Goal: Information Seeking & Learning: Learn about a topic

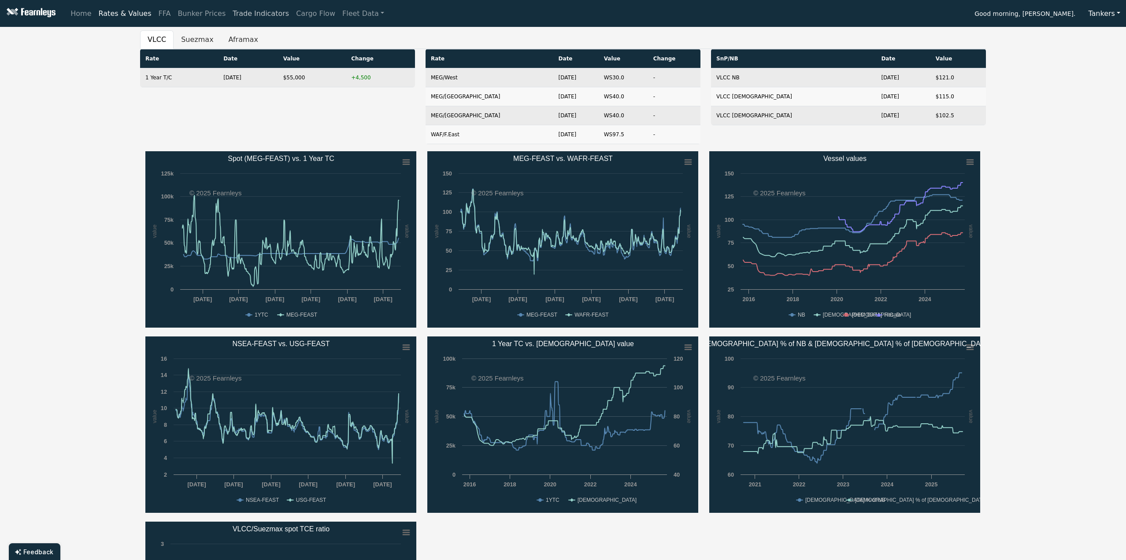
click at [236, 18] on link "Trade Indicators" at bounding box center [260, 14] width 63 height 18
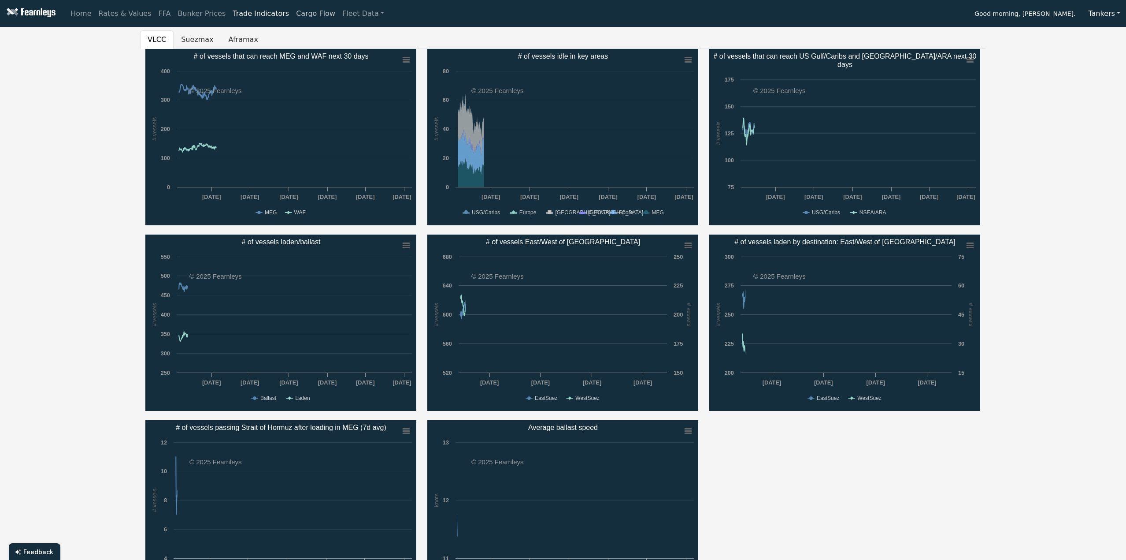
click at [297, 12] on link "Cargo Flow" at bounding box center [316, 14] width 46 height 18
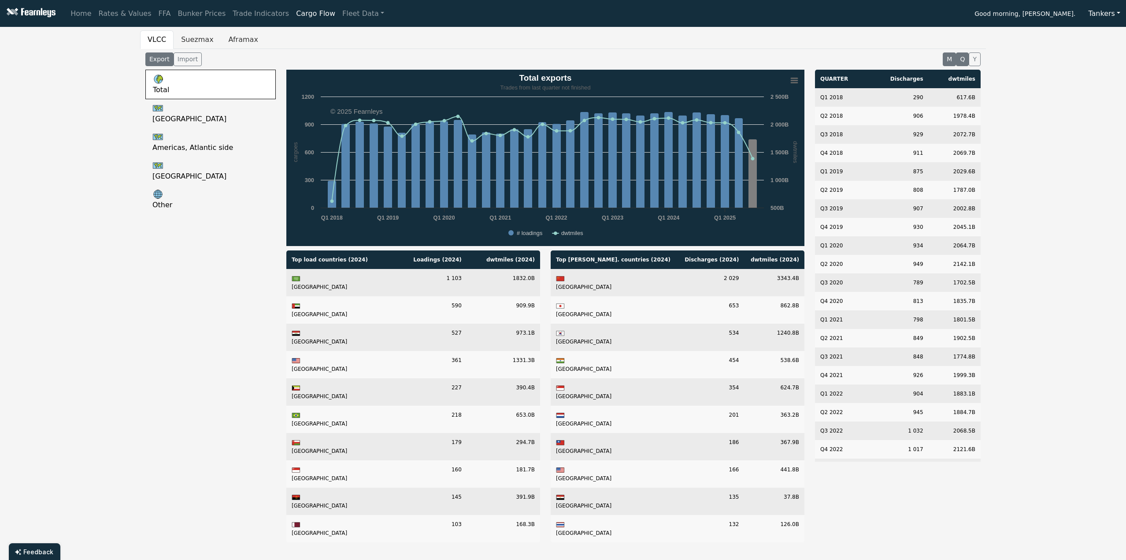
click at [953, 57] on button "M" at bounding box center [949, 59] width 13 height 14
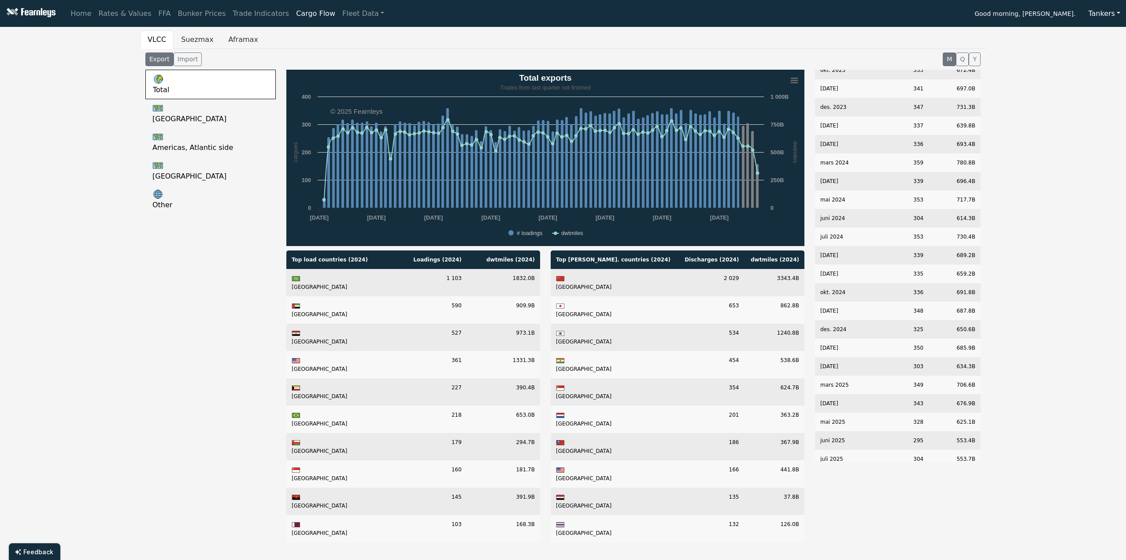
scroll to position [1336, 0]
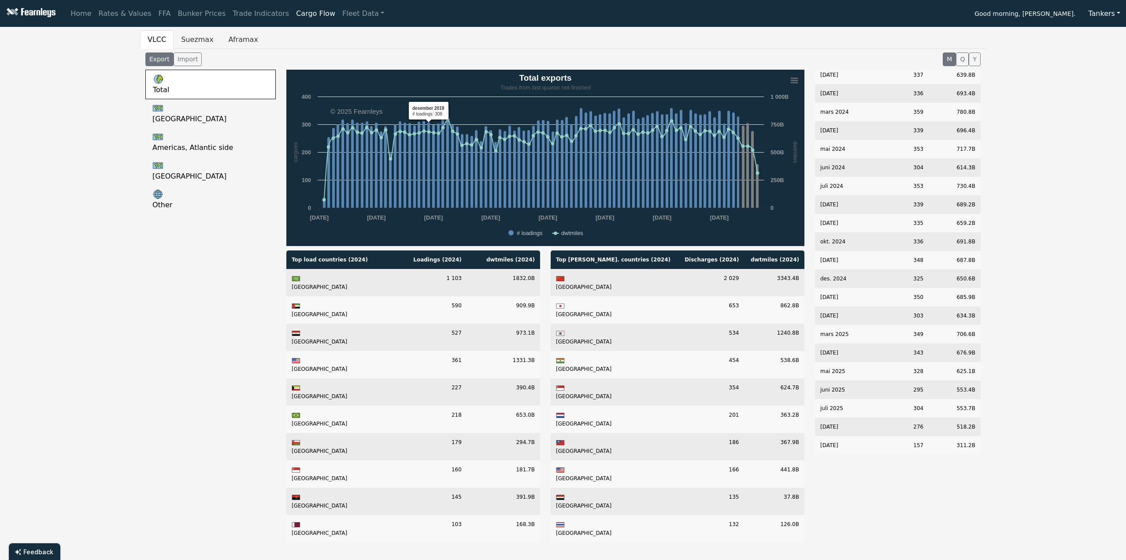
click at [144, 109] on div "Total [GEOGRAPHIC_DATA], Atlantic side [GEOGRAPHIC_DATA] Other" at bounding box center [210, 309] width 141 height 479
click at [194, 115] on Gulf-MONTH-export "[GEOGRAPHIC_DATA]" at bounding box center [210, 113] width 130 height 29
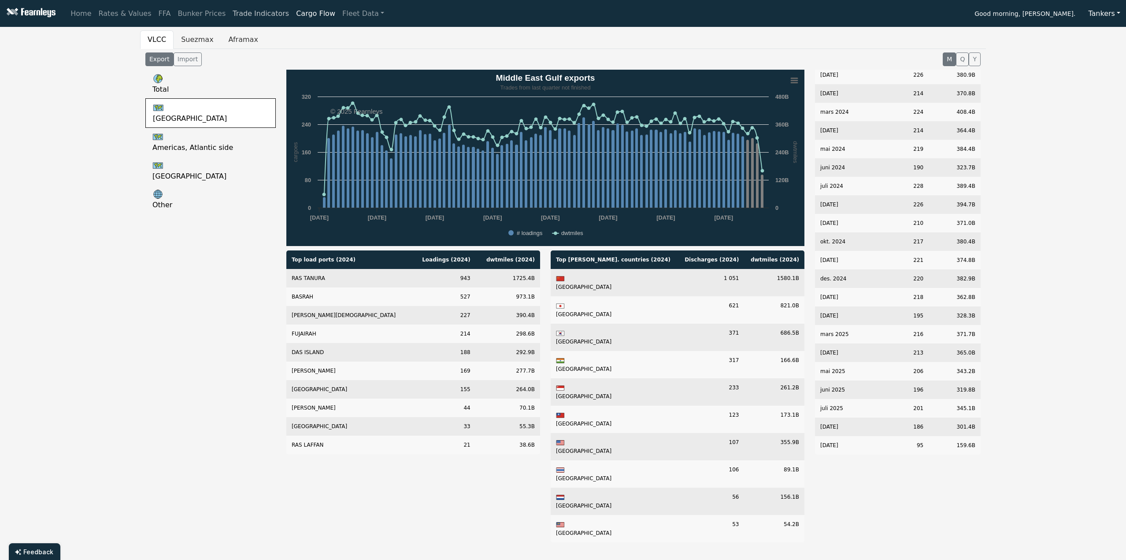
click at [267, 13] on link "Trade Indicators" at bounding box center [260, 14] width 63 height 18
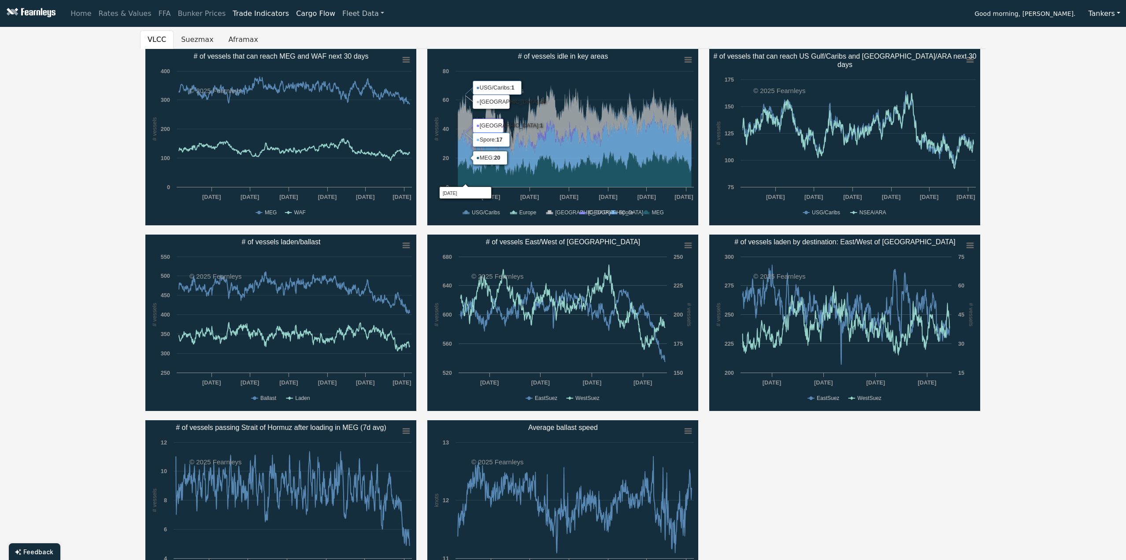
click at [339, 16] on link "Fleet Data" at bounding box center [363, 14] width 49 height 18
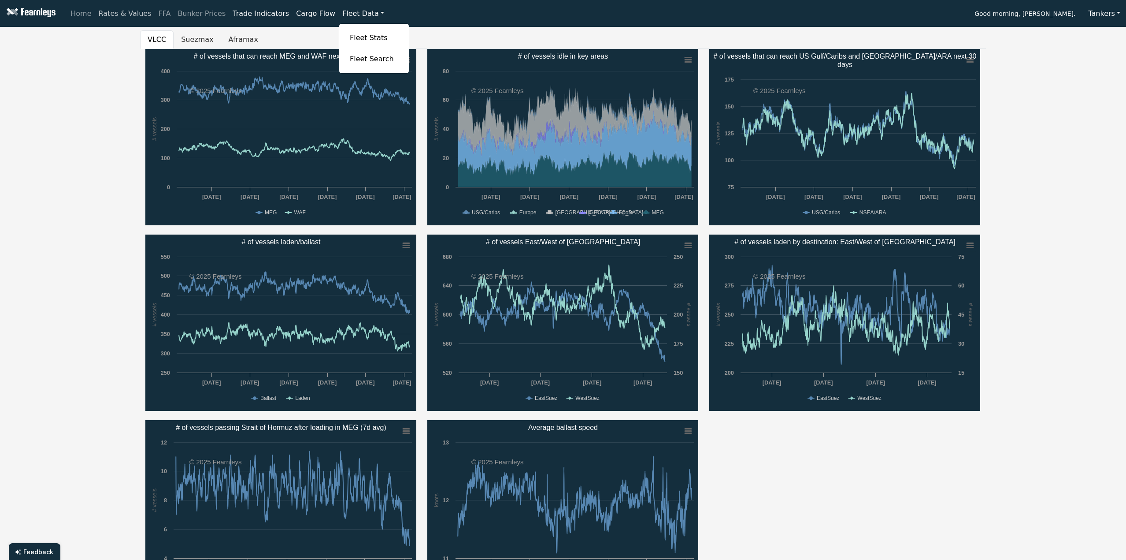
click at [131, 16] on link "Rates & Values" at bounding box center [125, 14] width 60 height 18
